Goal: Check status: Check status

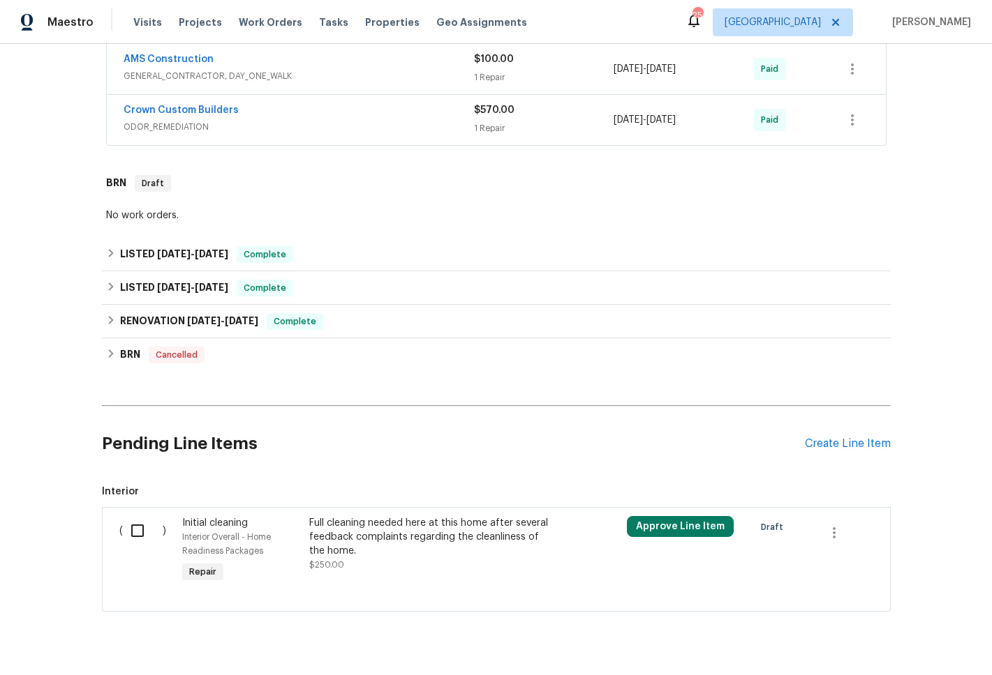
scroll to position [361, 0]
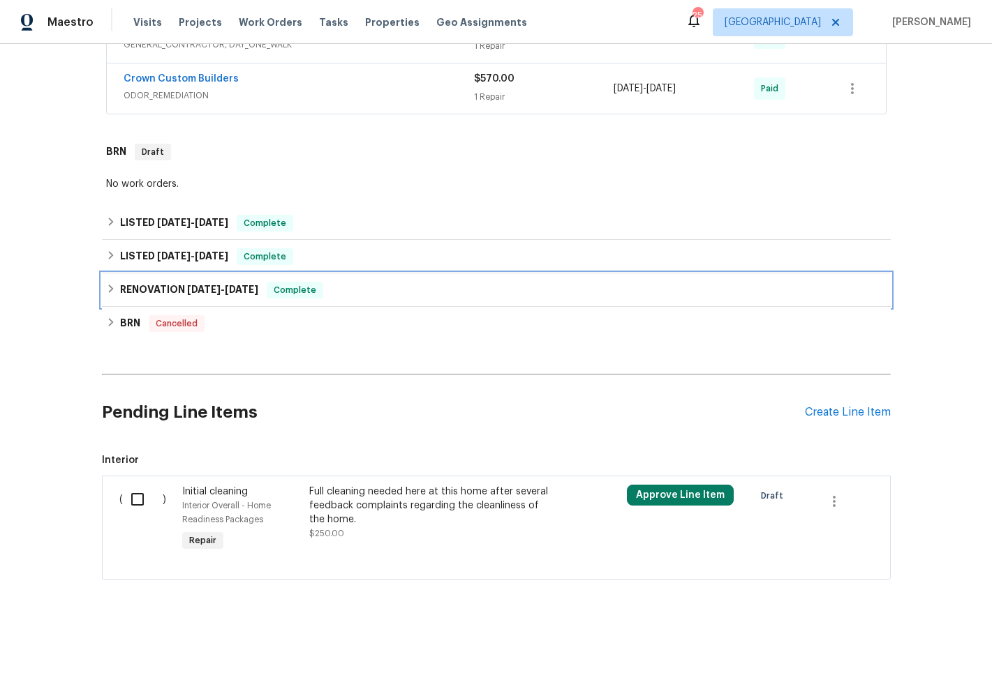
click at [149, 282] on h6 "RENOVATION [DATE] - [DATE]" at bounding box center [189, 290] width 138 height 17
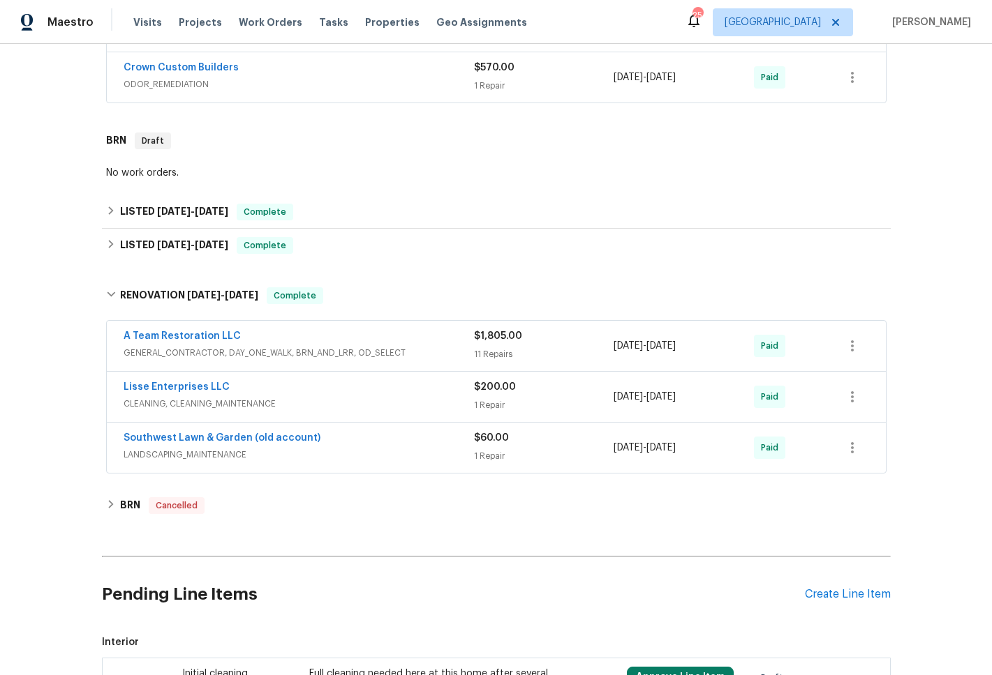
click at [165, 451] on span "LANDSCAPING_MAINTENANCE" at bounding box center [299, 455] width 350 height 14
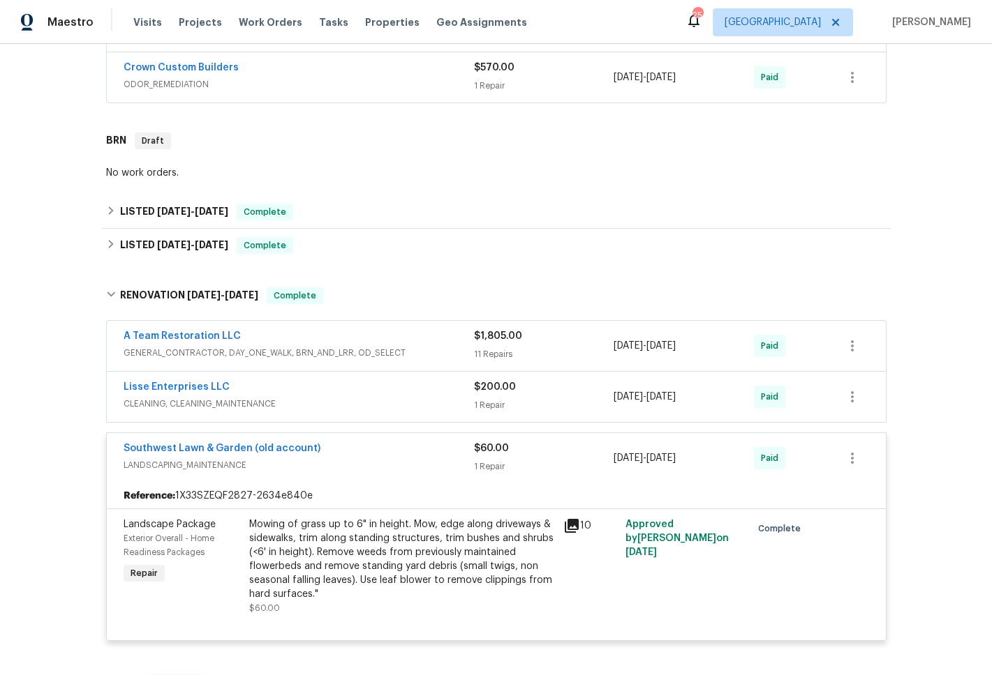
click at [170, 351] on span "GENERAL_CONTRACTOR, DAY_ONE_WALK, BRN_AND_LRR, OD_SELECT" at bounding box center [299, 353] width 350 height 14
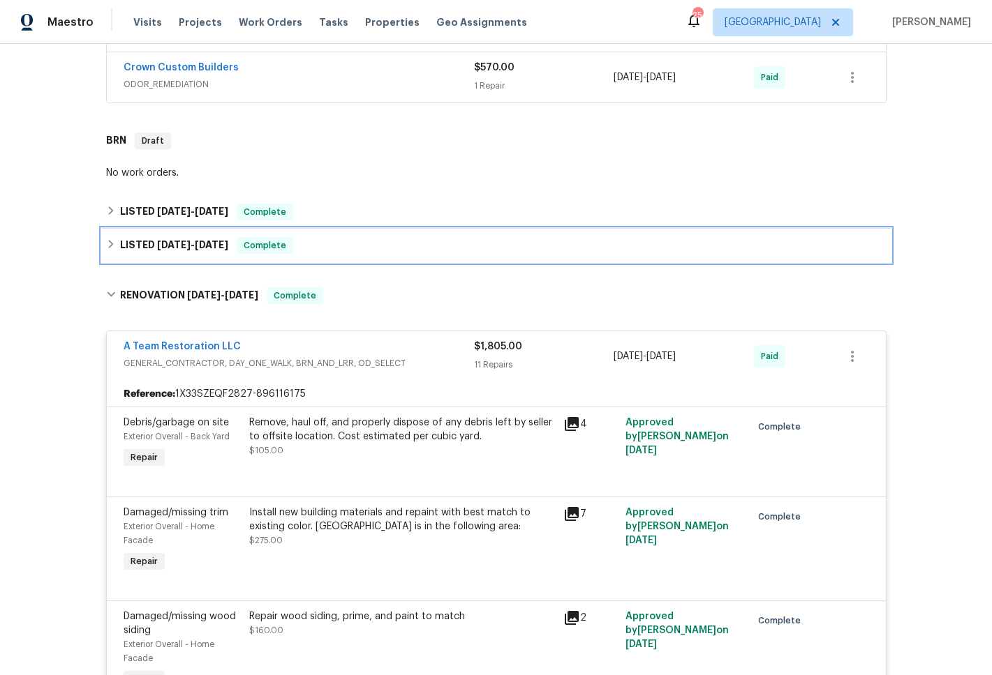
click at [161, 241] on span "[DATE]" at bounding box center [173, 245] width 33 height 10
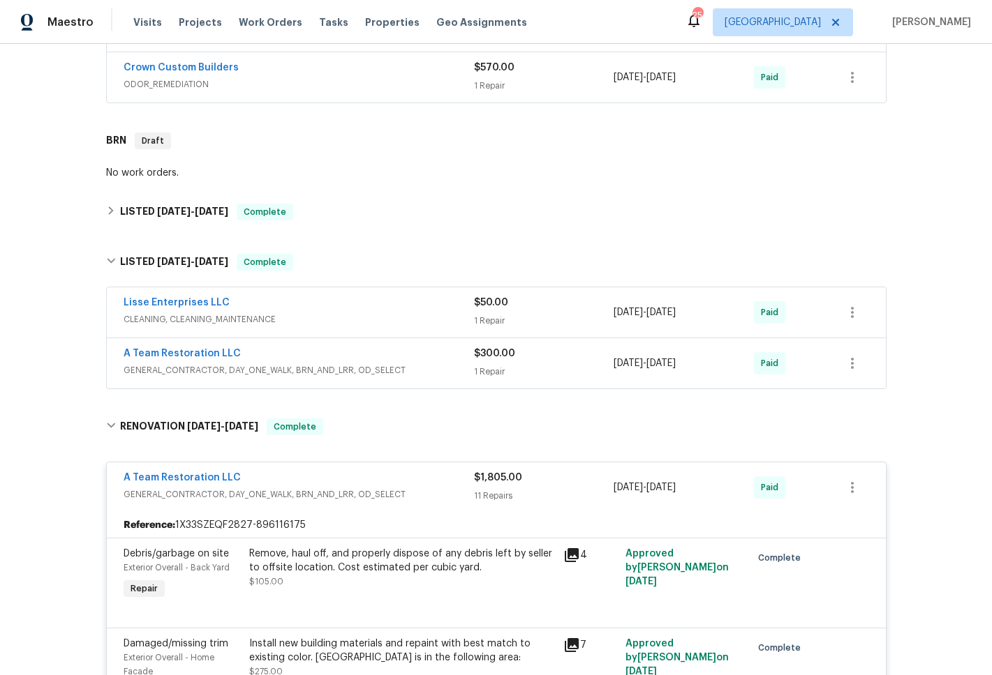
click at [163, 367] on span "GENERAL_CONTRACTOR, DAY_ONE_WALK, BRN_AND_LRR, OD_SELECT" at bounding box center [299, 371] width 350 height 14
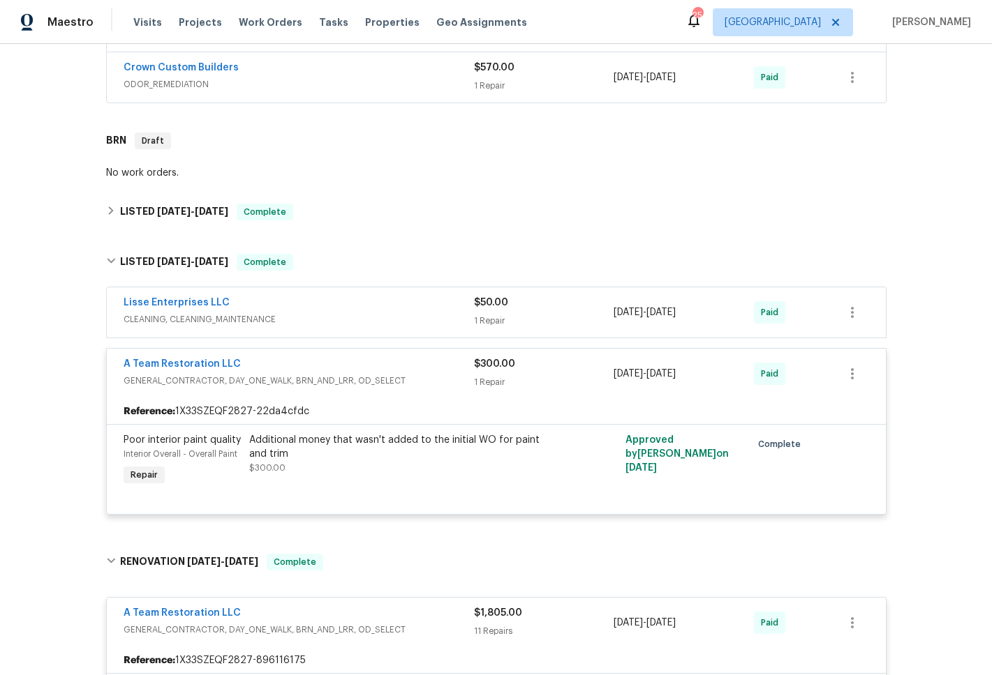
click at [176, 321] on span "CLEANING, CLEANING_MAINTENANCE" at bounding box center [299, 320] width 350 height 14
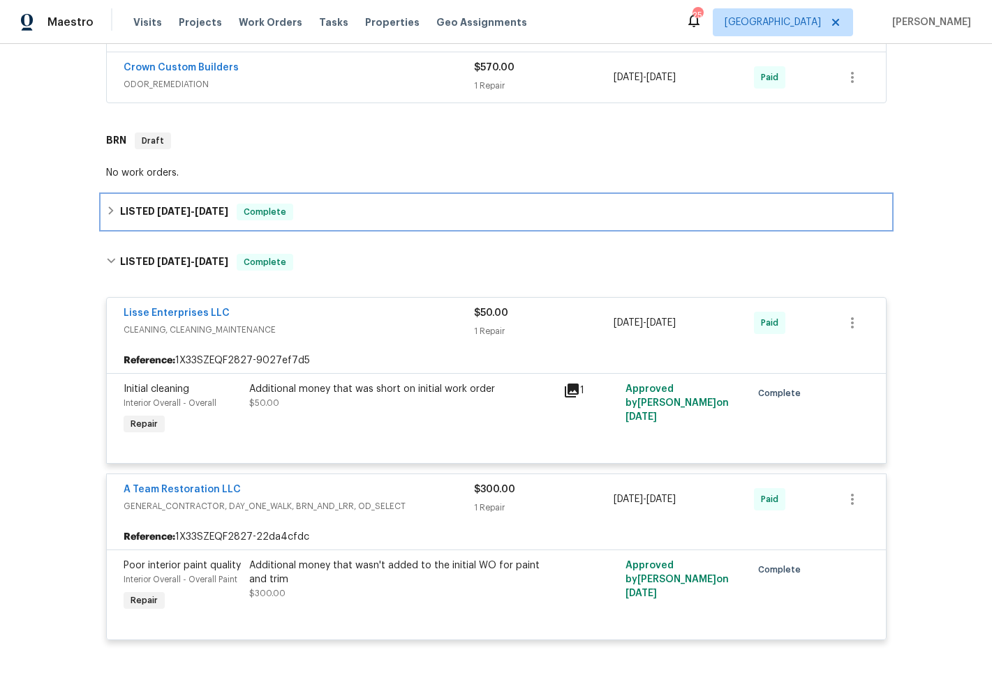
click at [163, 213] on span "[DATE]" at bounding box center [173, 212] width 33 height 10
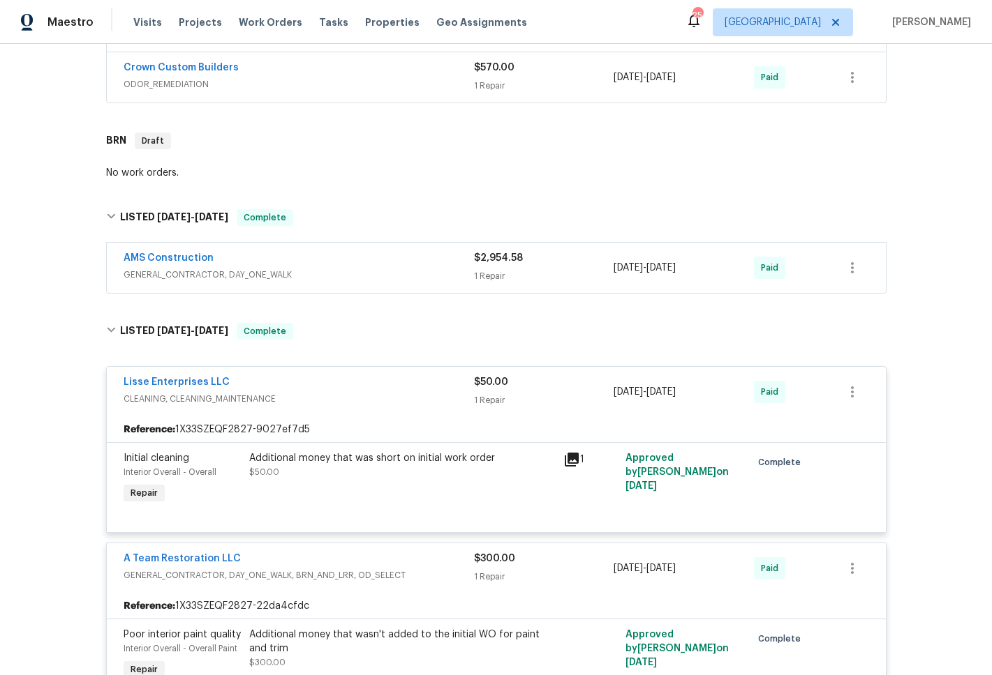
click at [155, 272] on span "GENERAL_CONTRACTOR, DAY_ONE_WALK" at bounding box center [299, 275] width 350 height 14
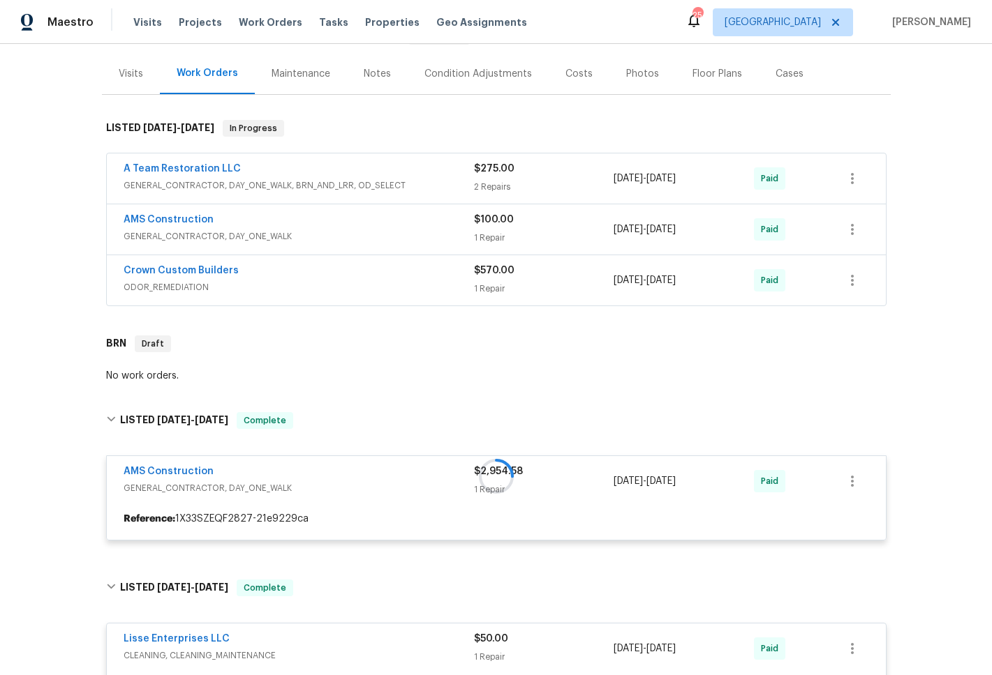
scroll to position [64, 0]
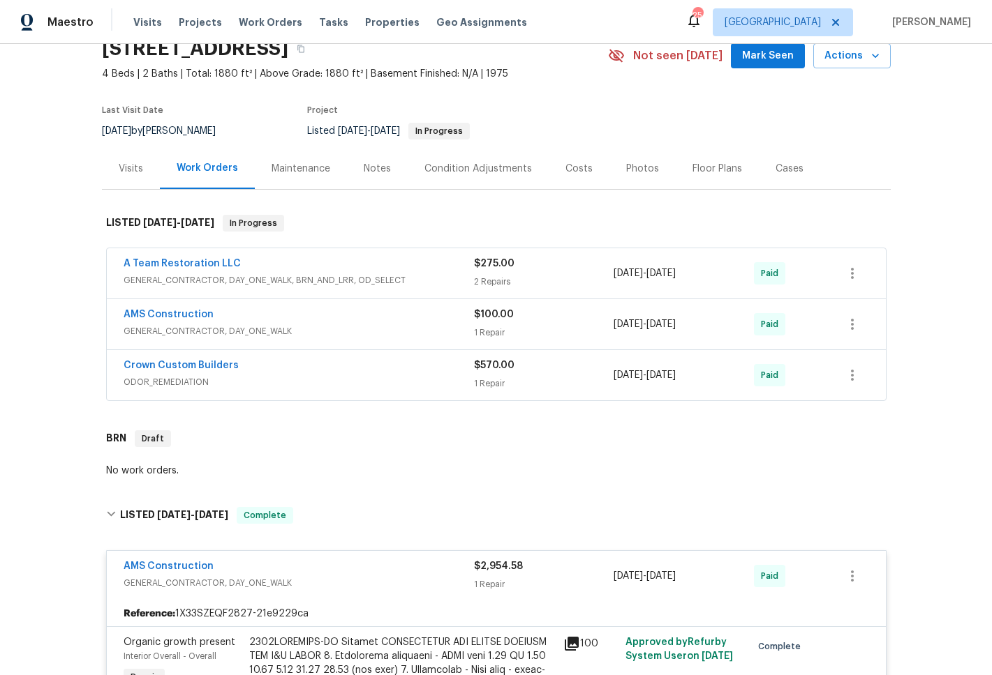
click at [179, 383] on span "ODOR_REMEDIATION" at bounding box center [299, 382] width 350 height 14
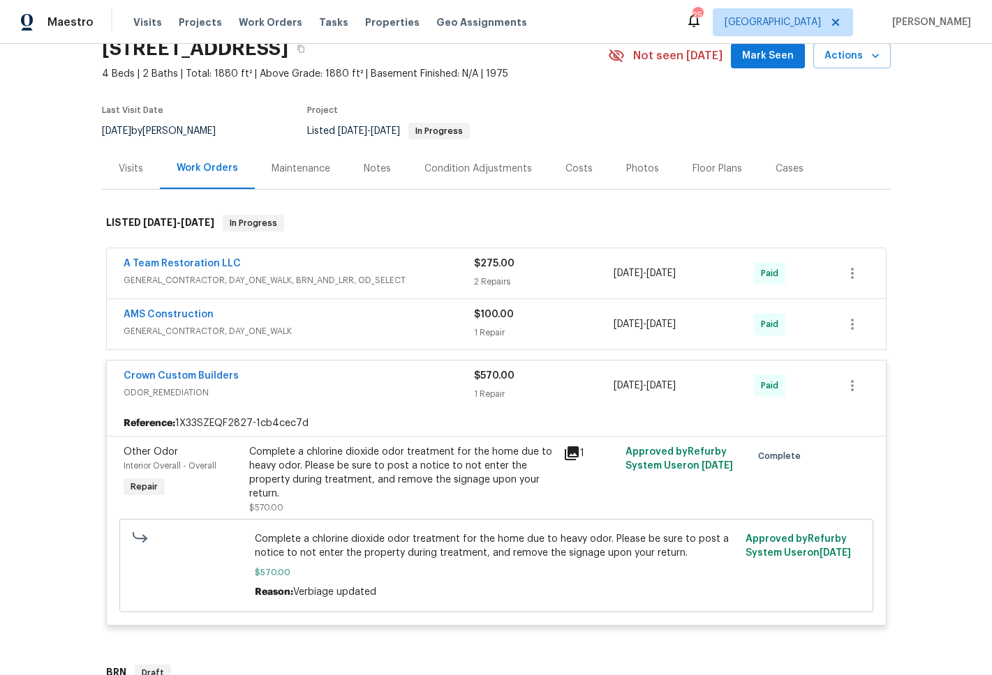
click at [177, 334] on span "GENERAL_CONTRACTOR, DAY_ONE_WALK" at bounding box center [299, 331] width 350 height 14
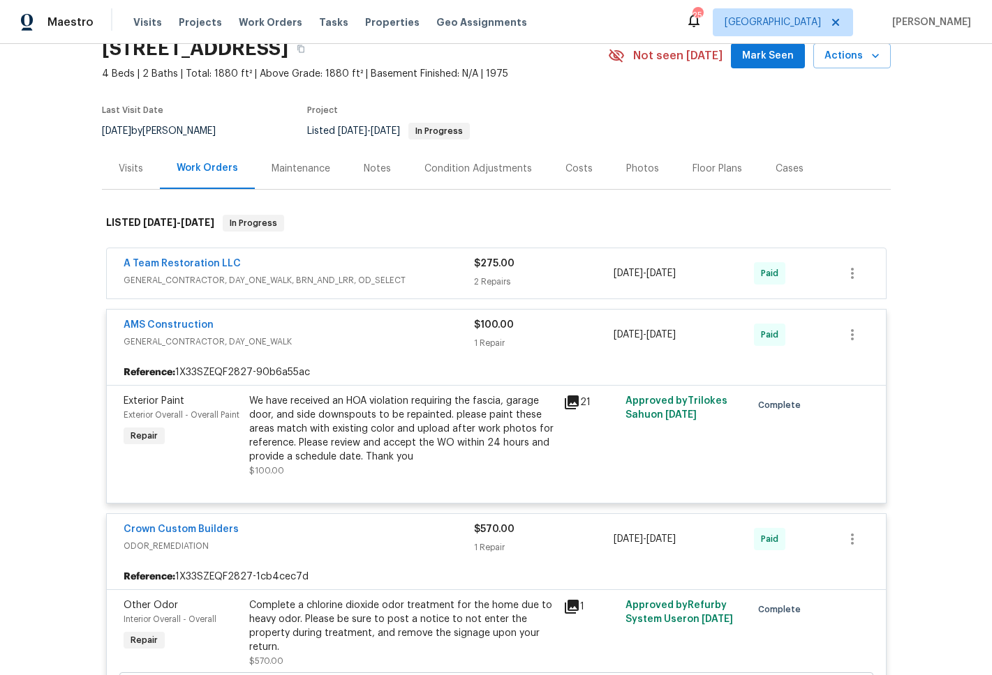
click at [187, 279] on span "GENERAL_CONTRACTOR, DAY_ONE_WALK, BRN_AND_LRR, OD_SELECT" at bounding box center [299, 281] width 350 height 14
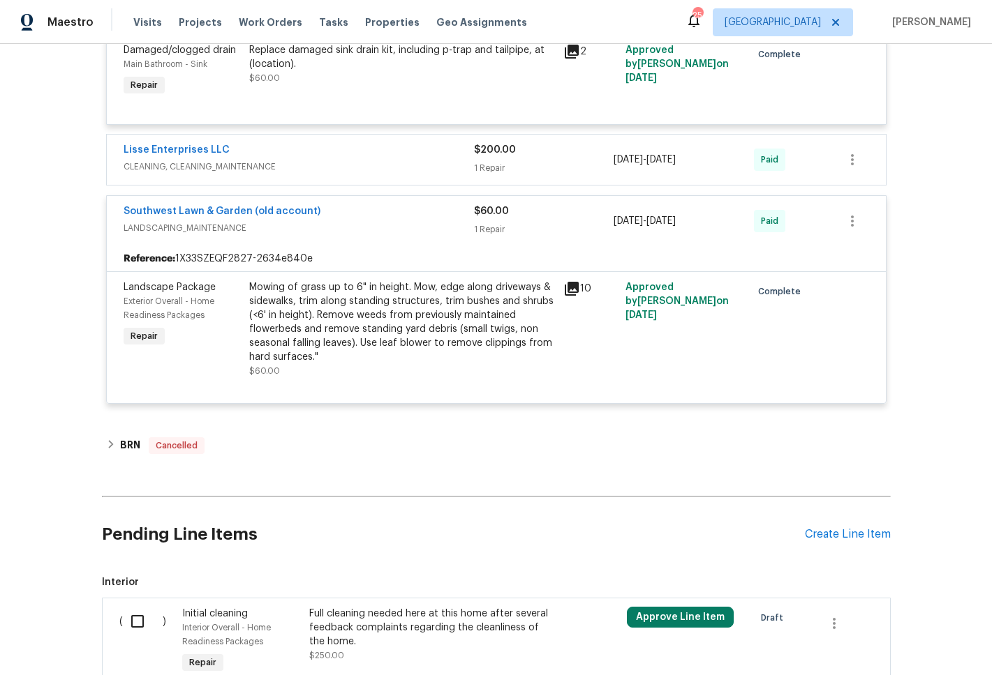
scroll to position [4876, 0]
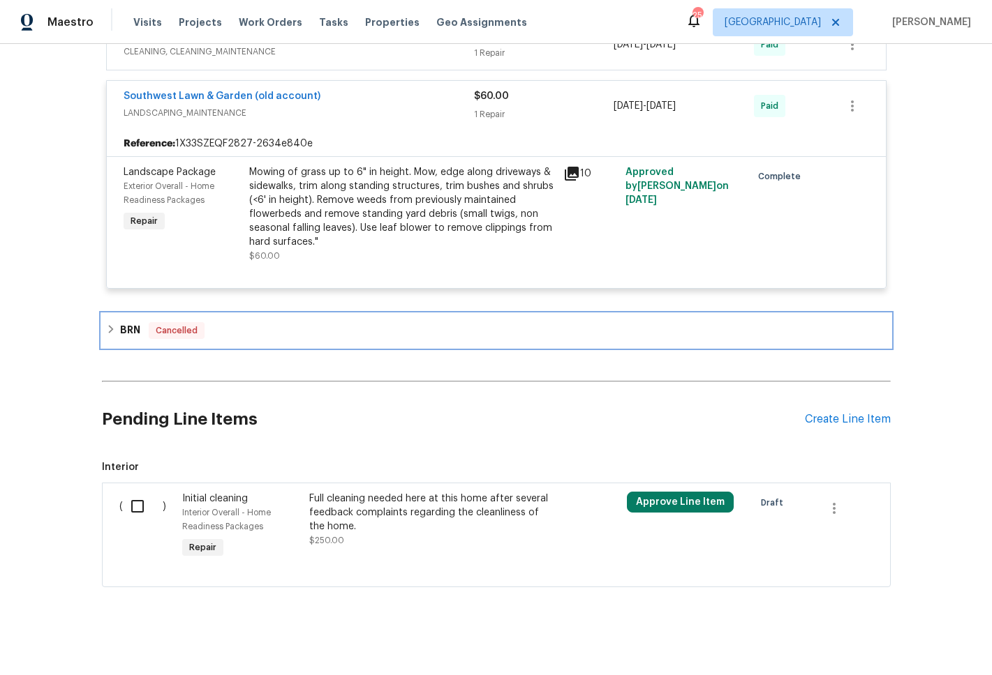
click at [124, 322] on h6 "BRN" at bounding box center [130, 330] width 20 height 17
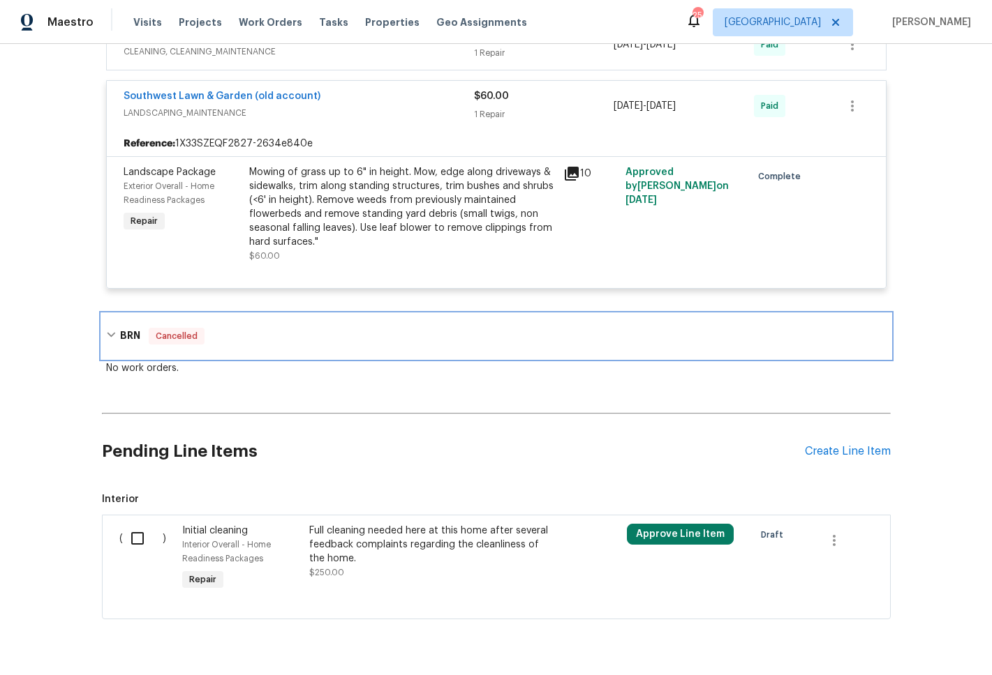
click at [126, 328] on h6 "BRN" at bounding box center [130, 336] width 20 height 17
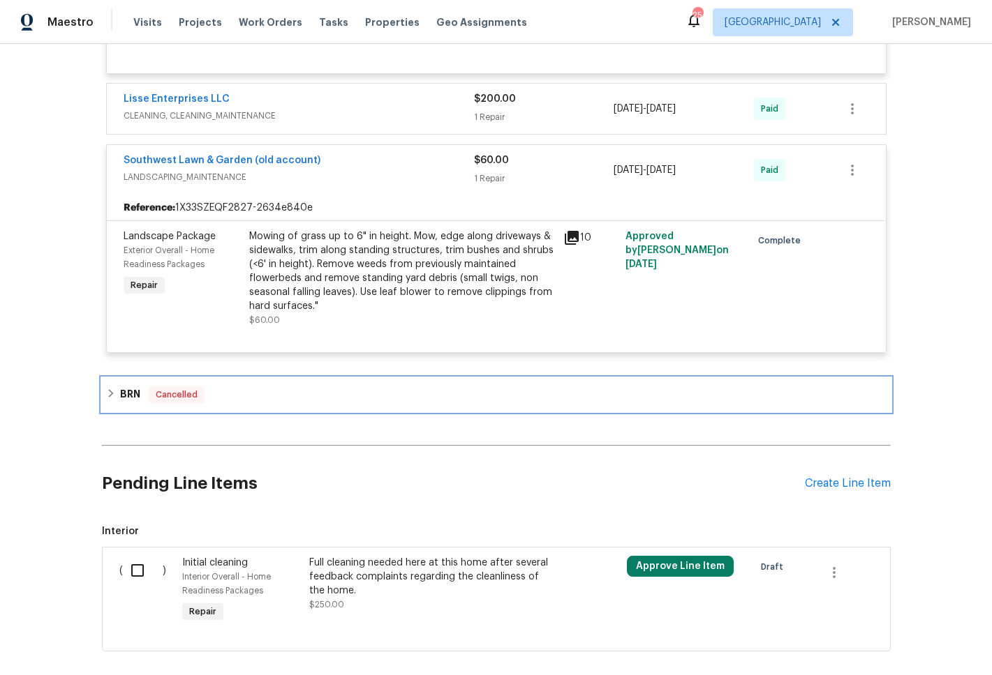
scroll to position [4509, 0]
